Goal: Information Seeking & Learning: Learn about a topic

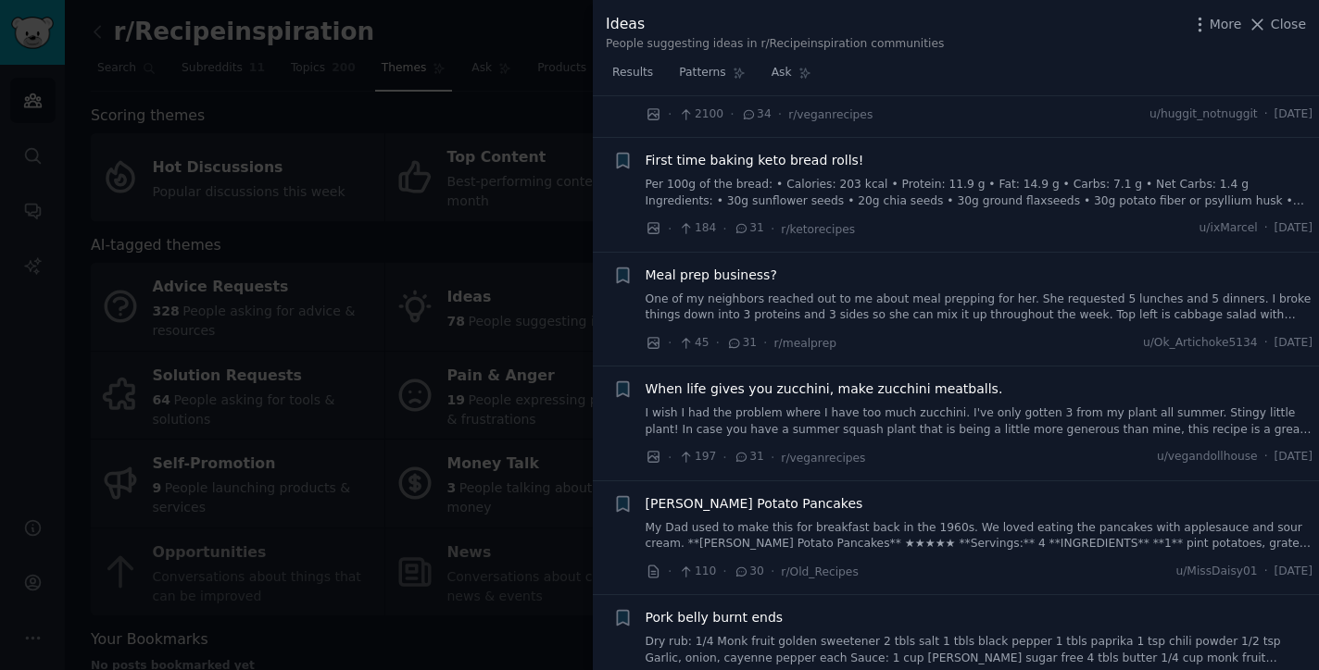
scroll to position [763, 0]
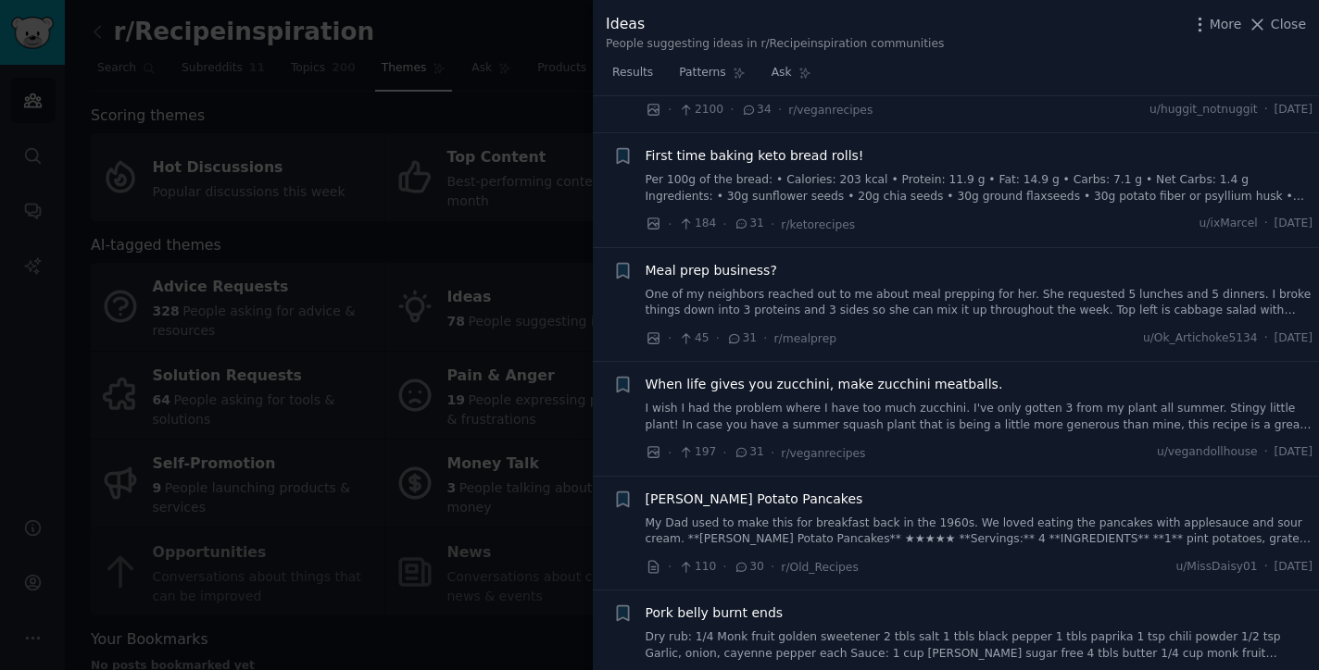
click at [522, 417] on div at bounding box center [659, 335] width 1319 height 670
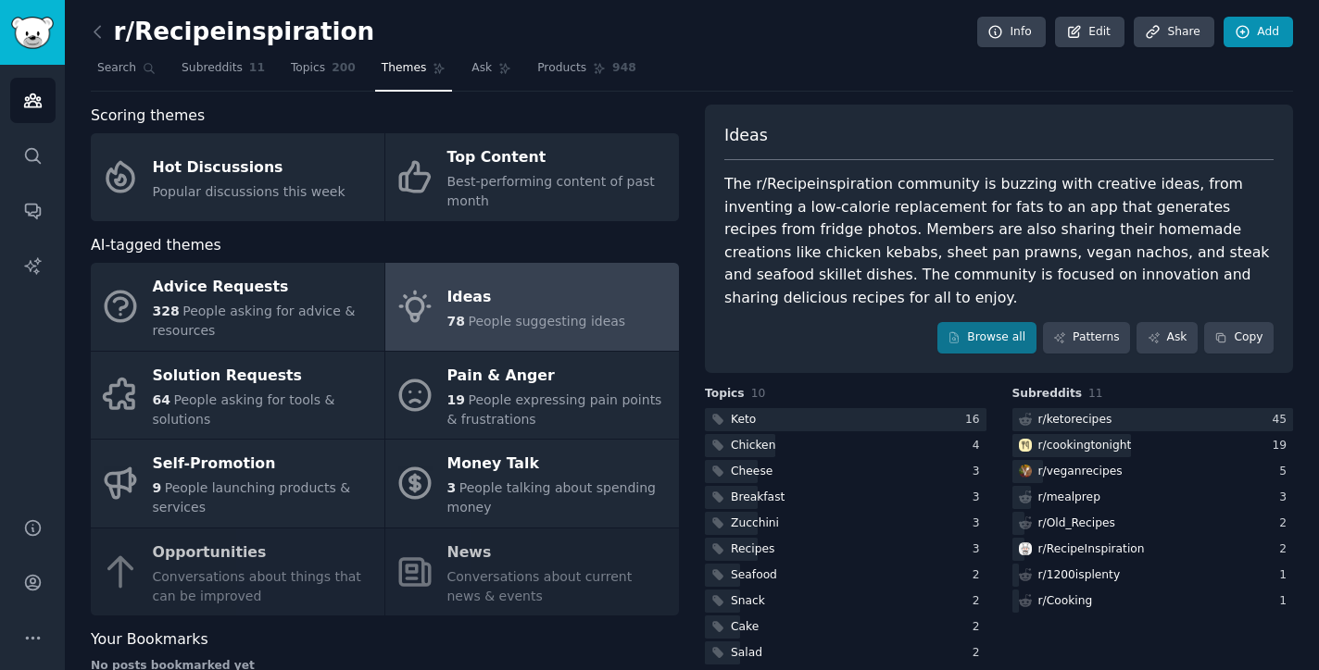
click at [1279, 27] on link "Add" at bounding box center [1257, 32] width 69 height 31
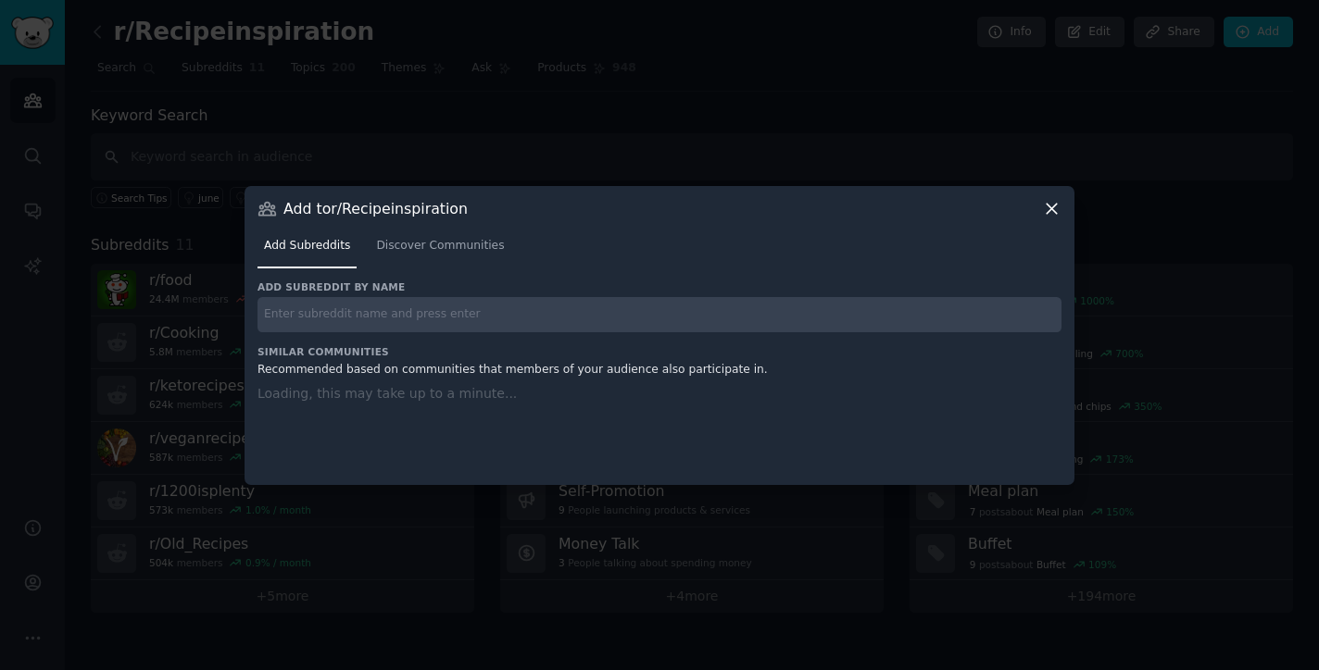
drag, startPoint x: 1279, startPoint y: 27, endPoint x: 1260, endPoint y: 29, distance: 18.6
click at [1260, 29] on div at bounding box center [659, 335] width 1319 height 670
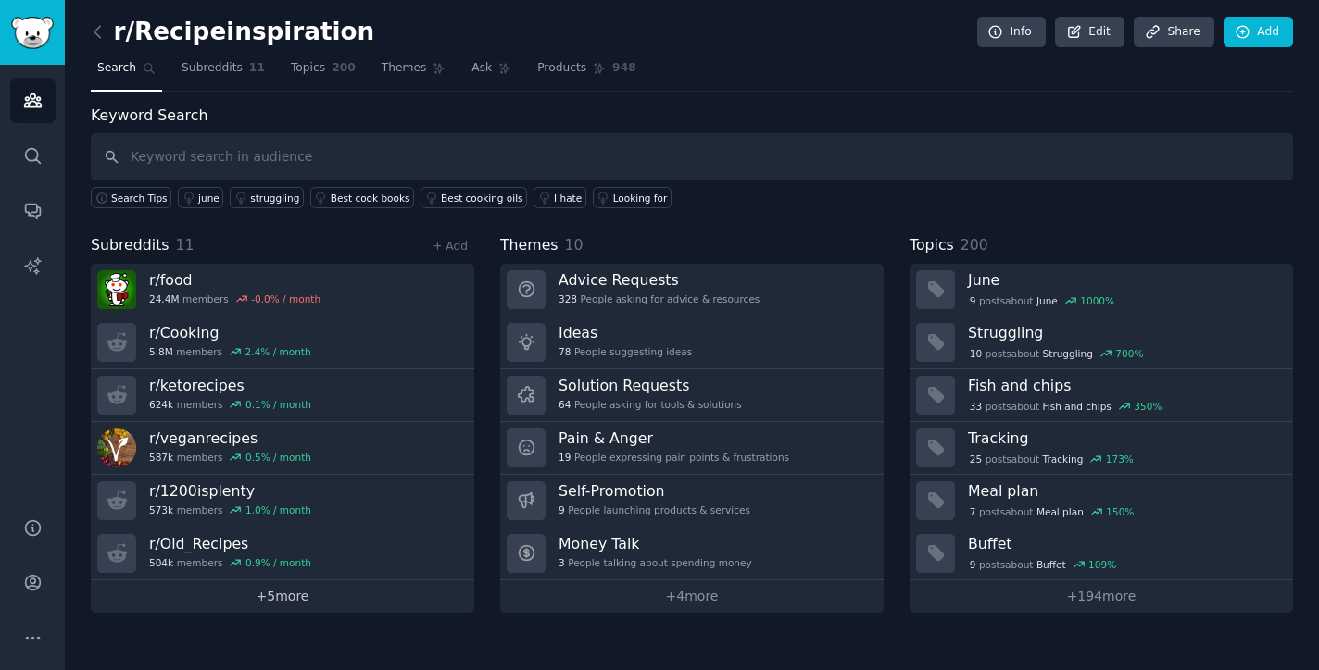
click at [332, 591] on link "+ 5 more" at bounding box center [282, 597] width 383 height 32
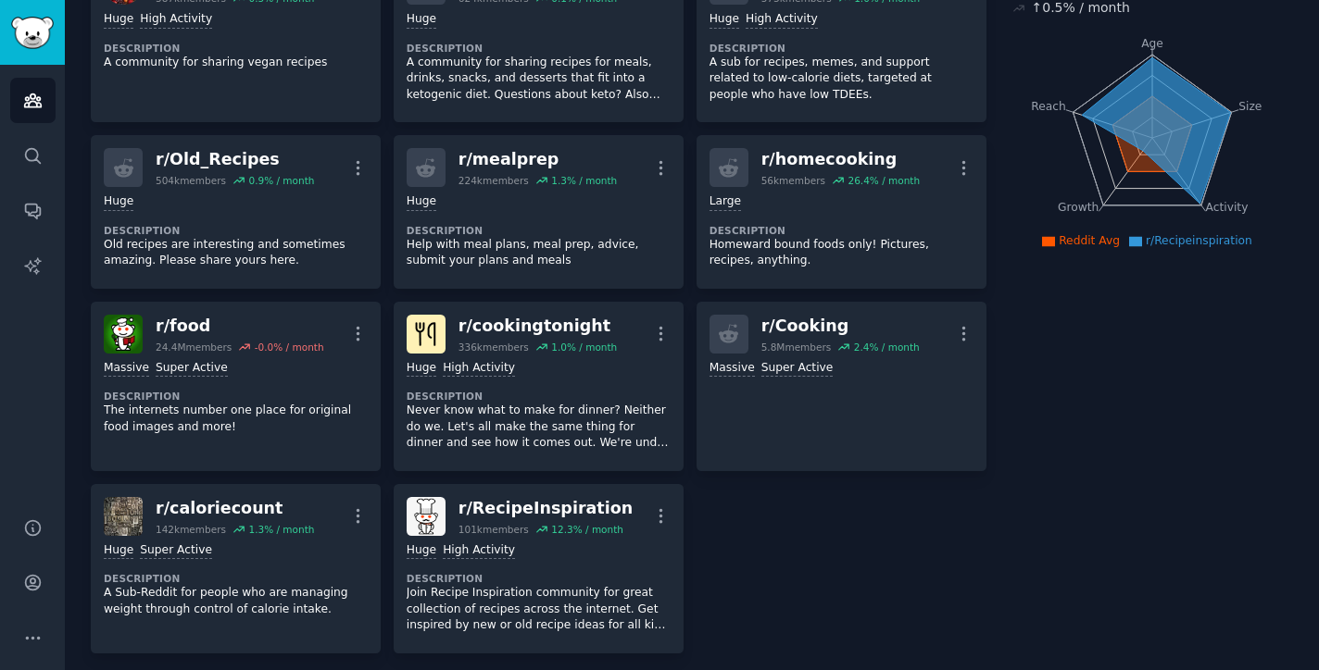
scroll to position [182, 0]
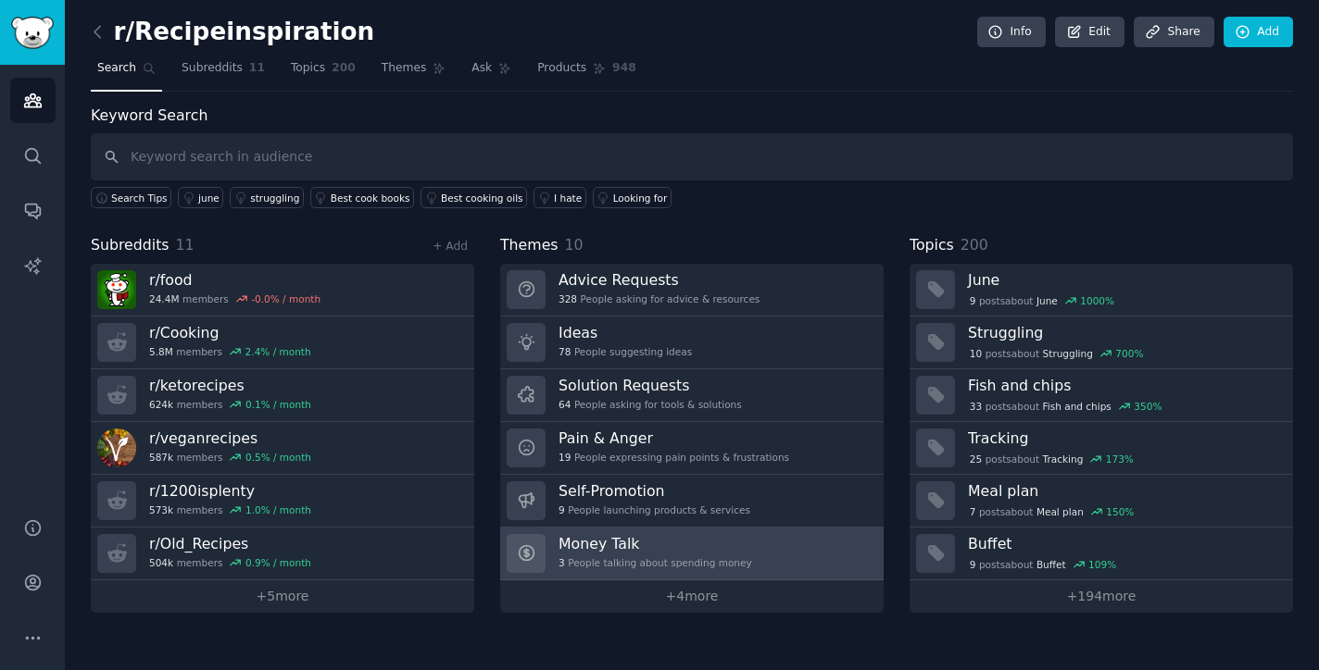
click at [715, 371] on div "Advice Requests 328 People asking for advice & resources Ideas 78 People sugges…" at bounding box center [691, 438] width 383 height 349
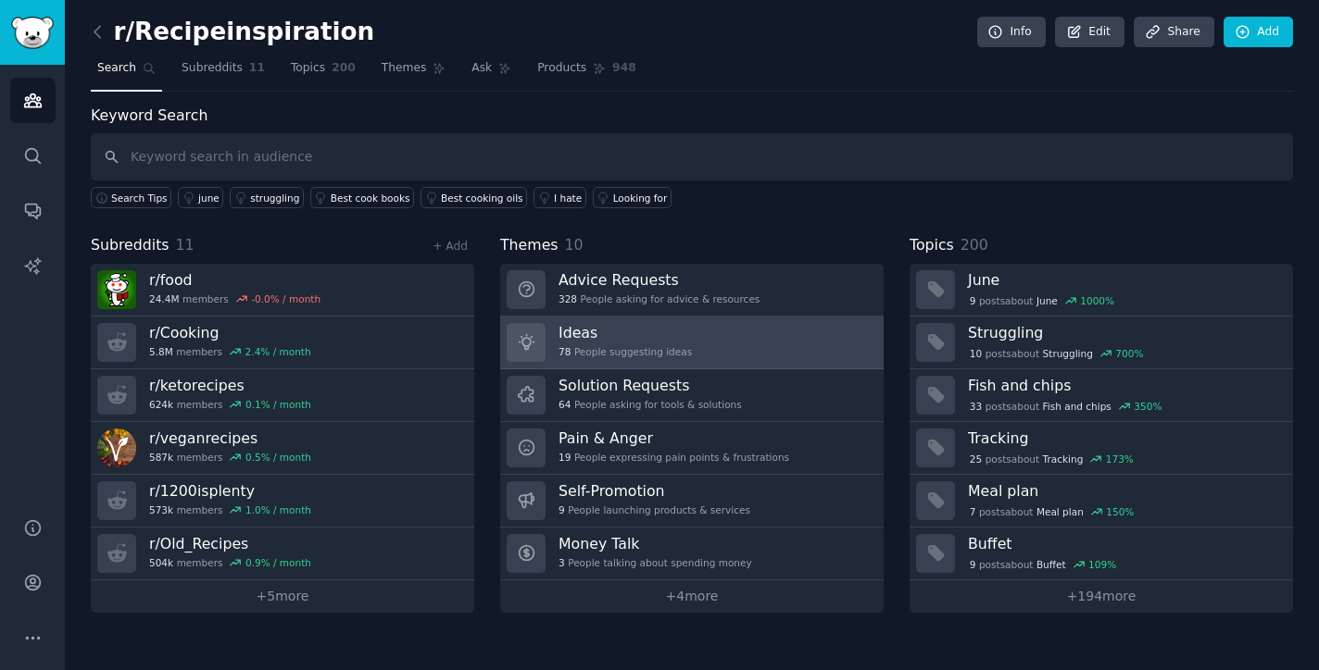
click at [638, 350] on div "78 People suggesting ideas" at bounding box center [624, 351] width 133 height 13
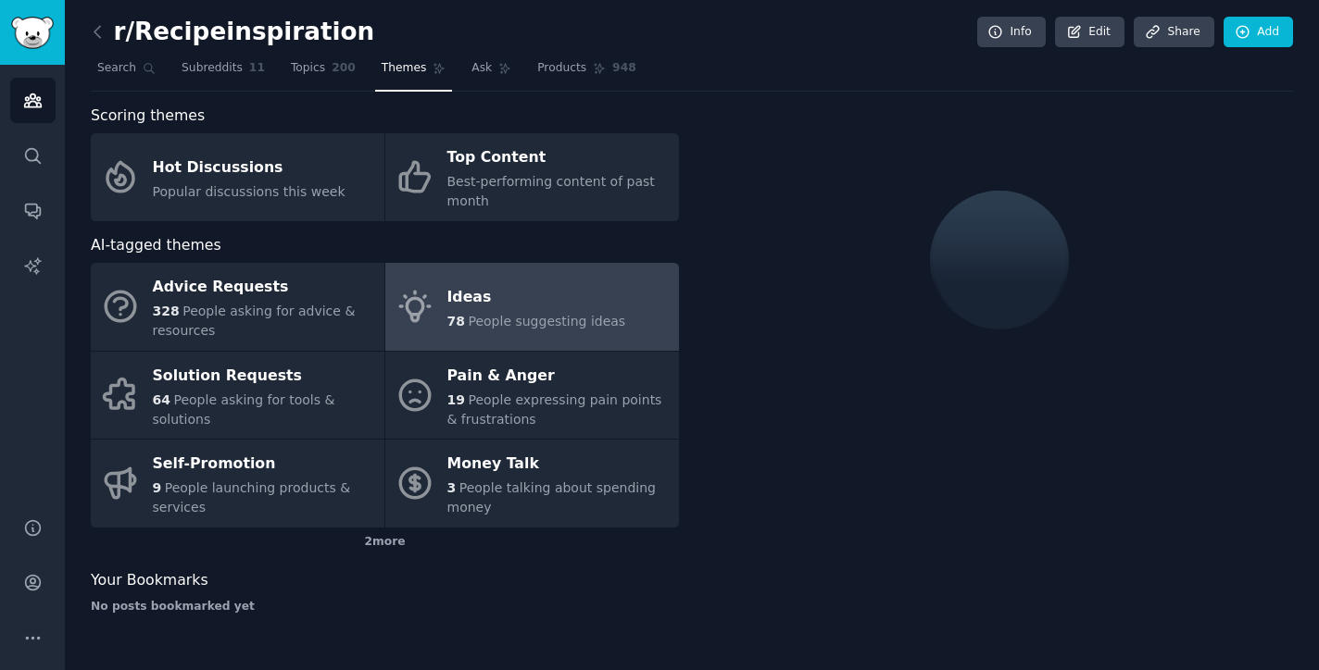
click at [513, 325] on span "People suggesting ideas" at bounding box center [546, 321] width 157 height 15
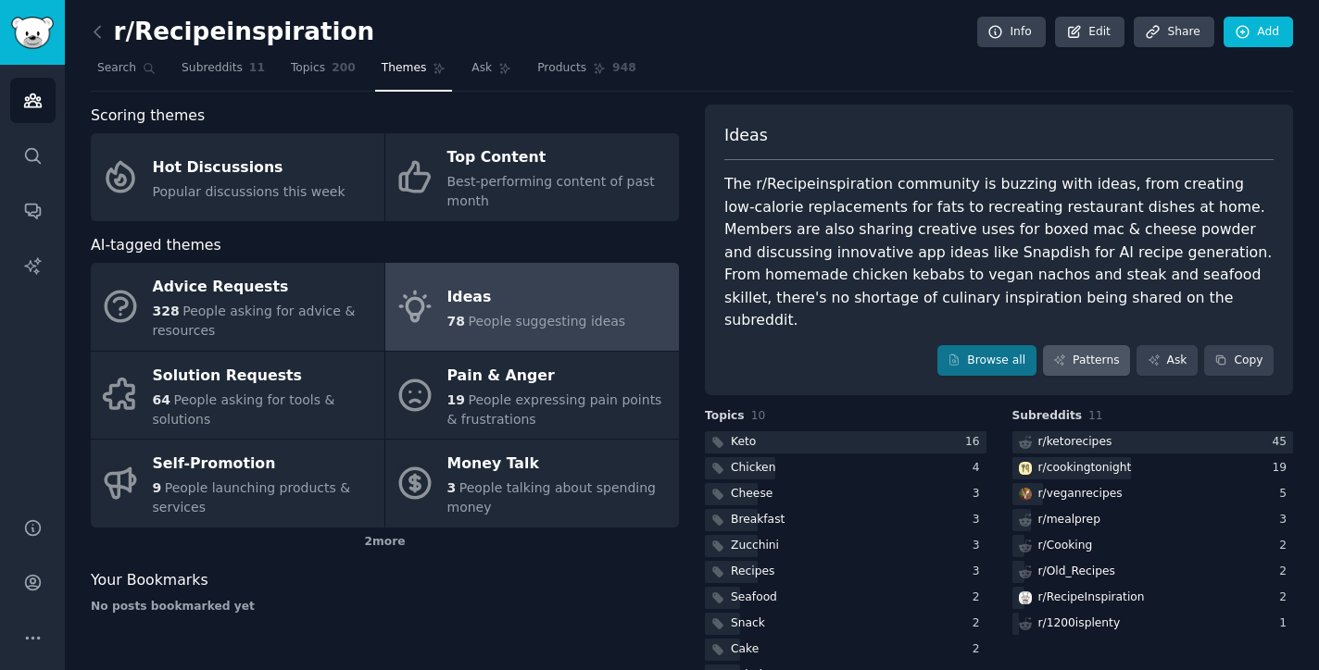
click at [1073, 345] on link "Patterns" at bounding box center [1086, 360] width 87 height 31
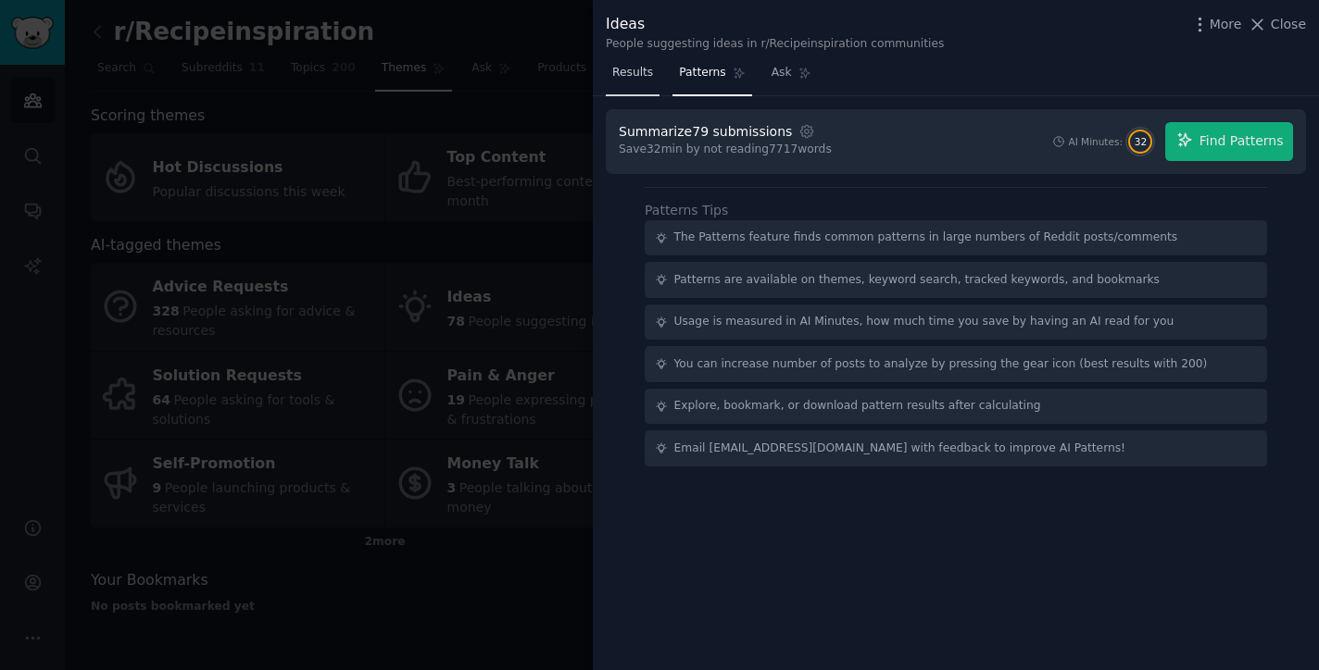
click at [645, 74] on span "Results" at bounding box center [632, 73] width 41 height 17
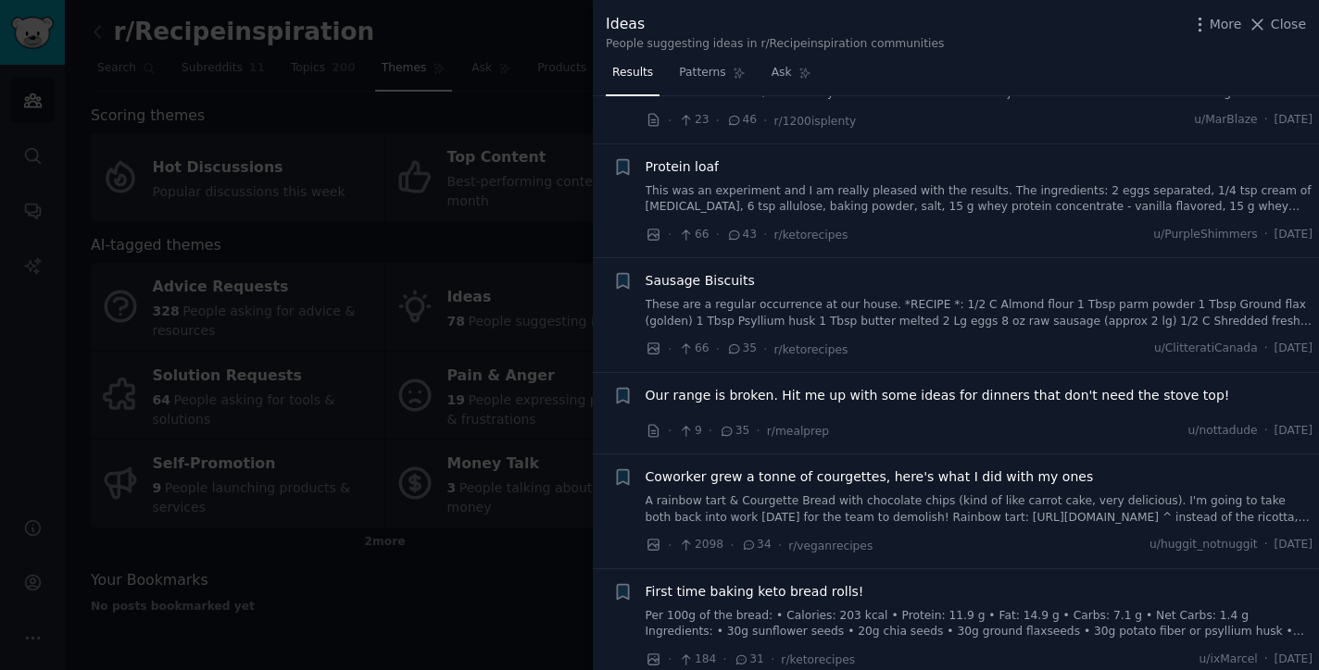
scroll to position [445, 0]
